Goal: Transaction & Acquisition: Purchase product/service

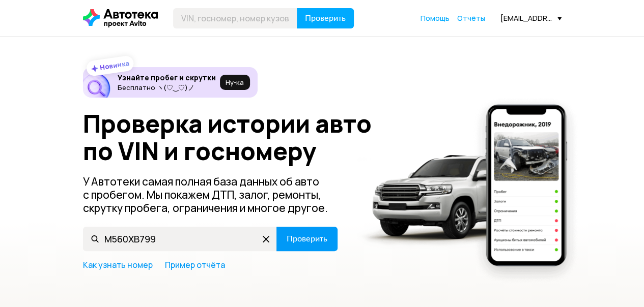
type input "М560ХВ799"
click at [324, 242] on span "Проверить" at bounding box center [307, 239] width 41 height 8
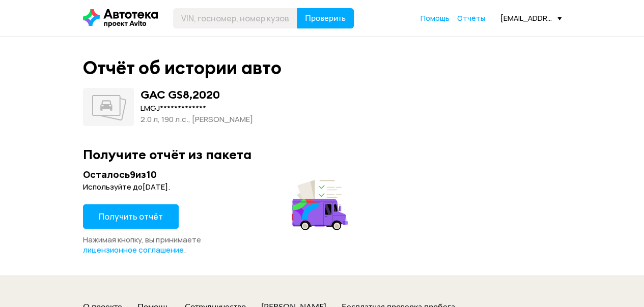
click at [121, 211] on span "Получить отчёт" at bounding box center [131, 216] width 64 height 11
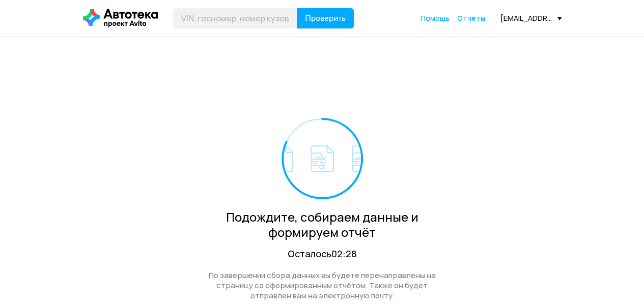
click at [466, 169] on div "Подождите, собираем данные и формируем отчёт Осталось 02:28 По завершении сбора…" at bounding box center [322, 183] width 479 height 293
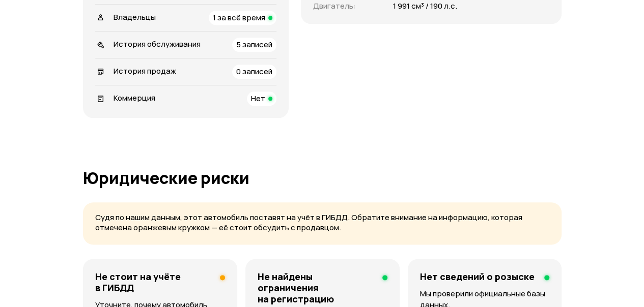
scroll to position [509, 0]
